Goal: Transaction & Acquisition: Book appointment/travel/reservation

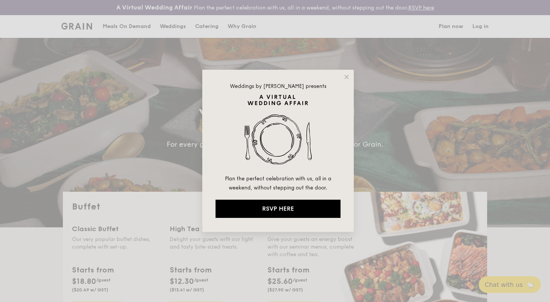
select select
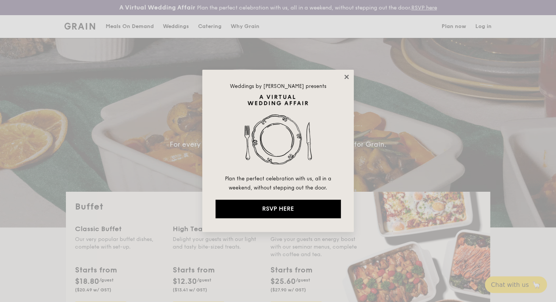
click at [345, 76] on icon at bounding box center [346, 77] width 4 height 4
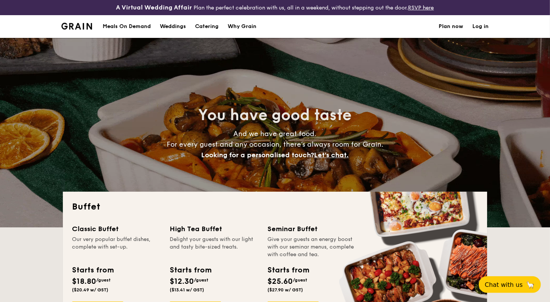
click at [207, 26] on h1 "Catering" at bounding box center [206, 26] width 23 height 23
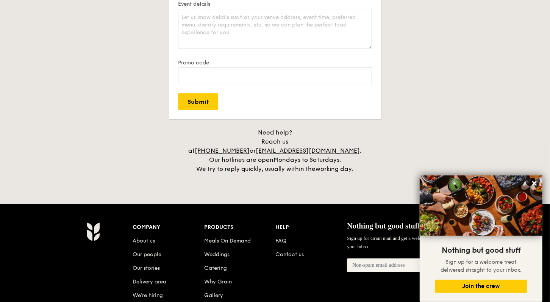
scroll to position [1613, 0]
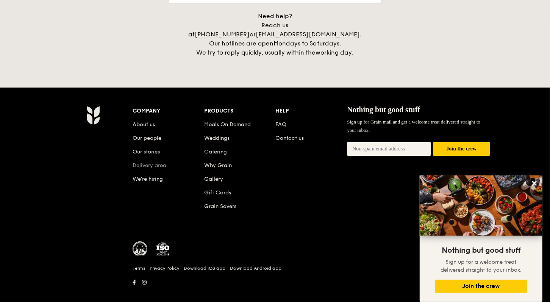
click at [151, 162] on link "Delivery area" at bounding box center [150, 165] width 34 height 6
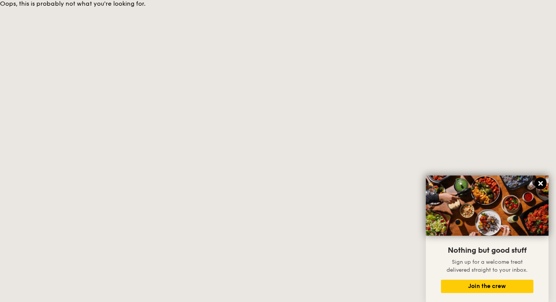
click at [541, 185] on icon at bounding box center [540, 183] width 5 height 5
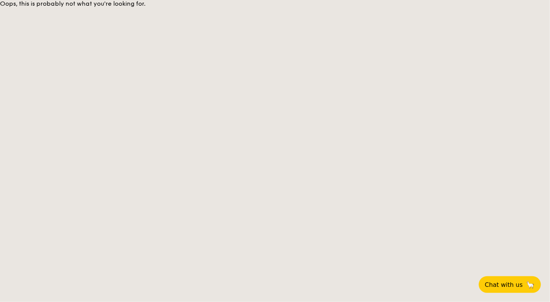
select select
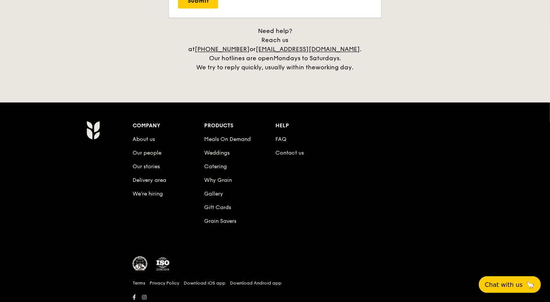
scroll to position [1612, 0]
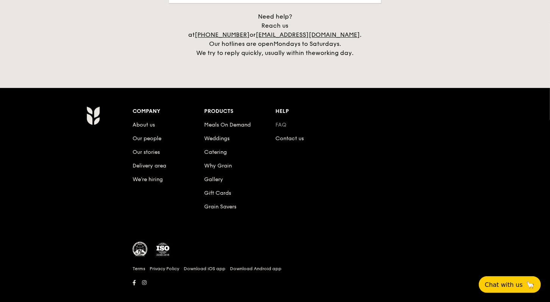
click at [279, 122] on link "FAQ" at bounding box center [281, 125] width 11 height 6
